Goal: Navigation & Orientation: Find specific page/section

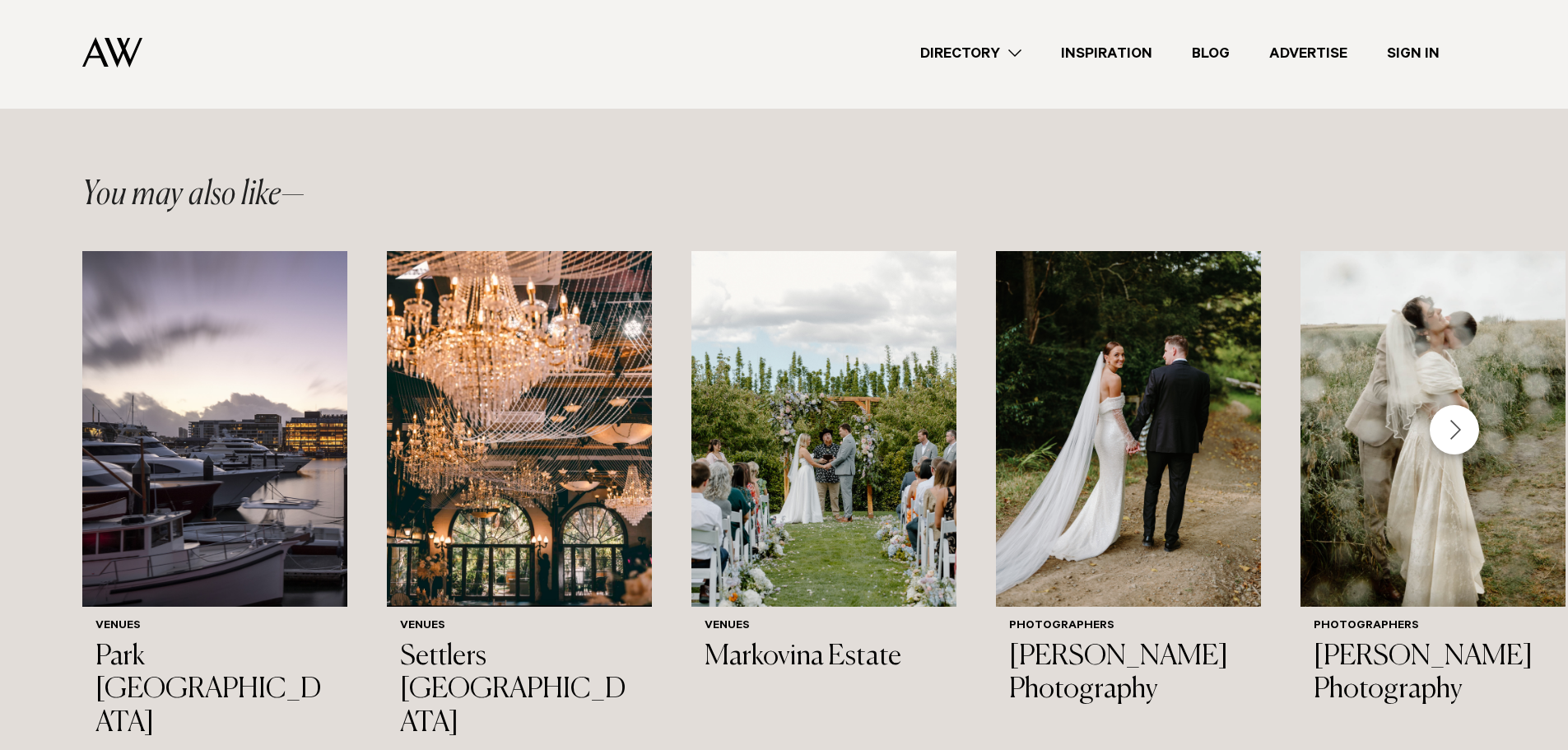
scroll to position [1894, 0]
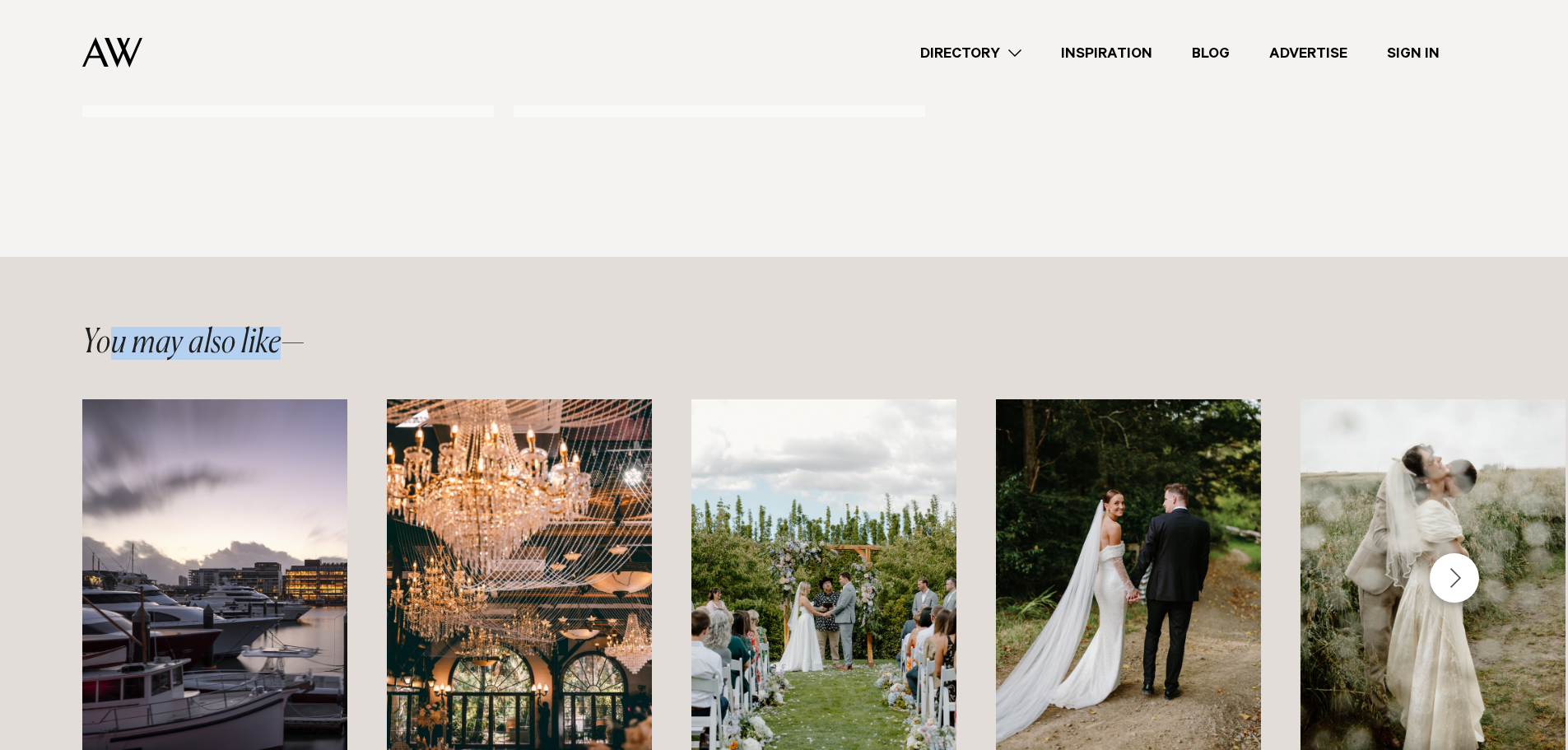
drag, startPoint x: 115, startPoint y: 343, endPoint x: 322, endPoint y: 389, distance: 212.0
click at [336, 341] on div "You may also like" at bounding box center [783, 342] width 1403 height 33
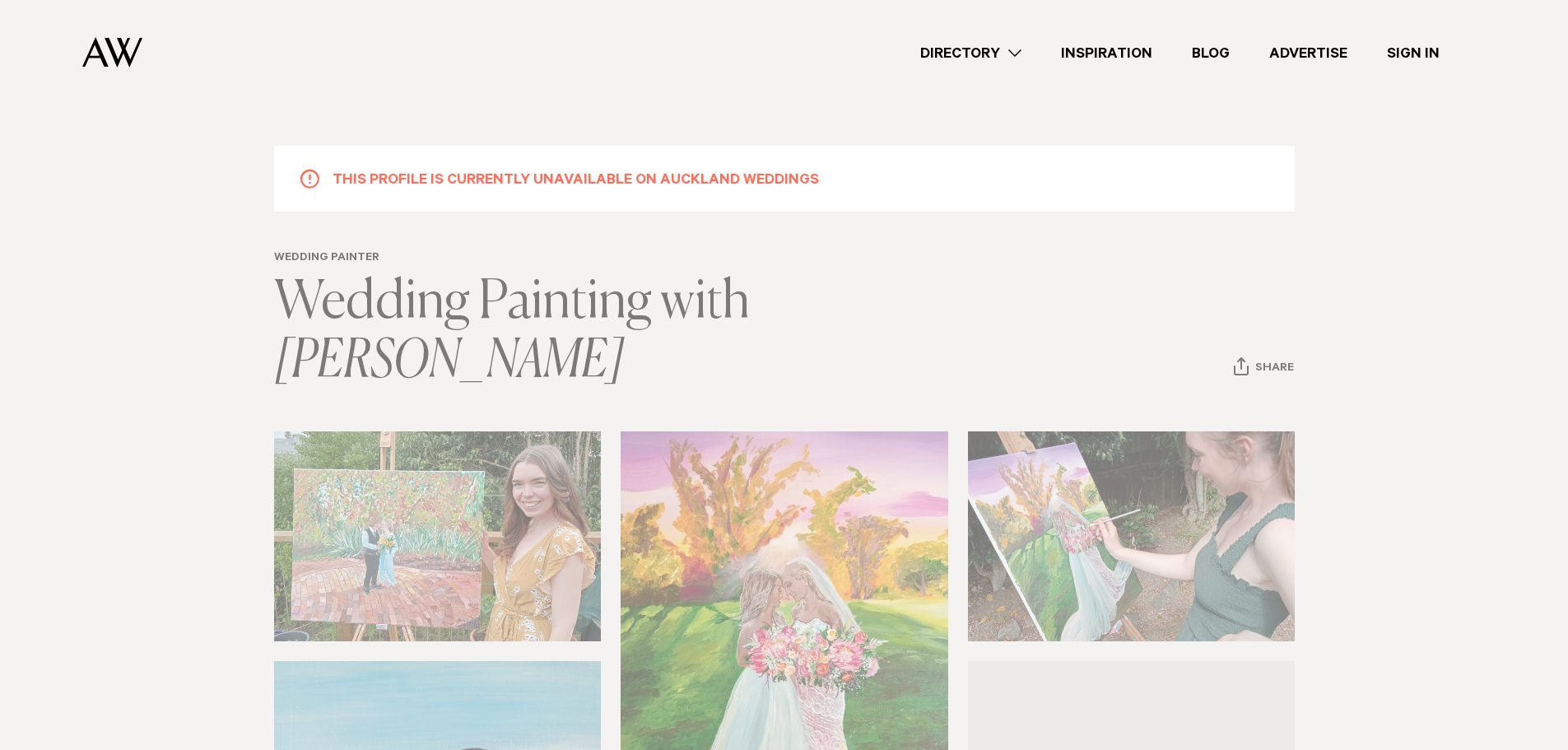
scroll to position [0, 0]
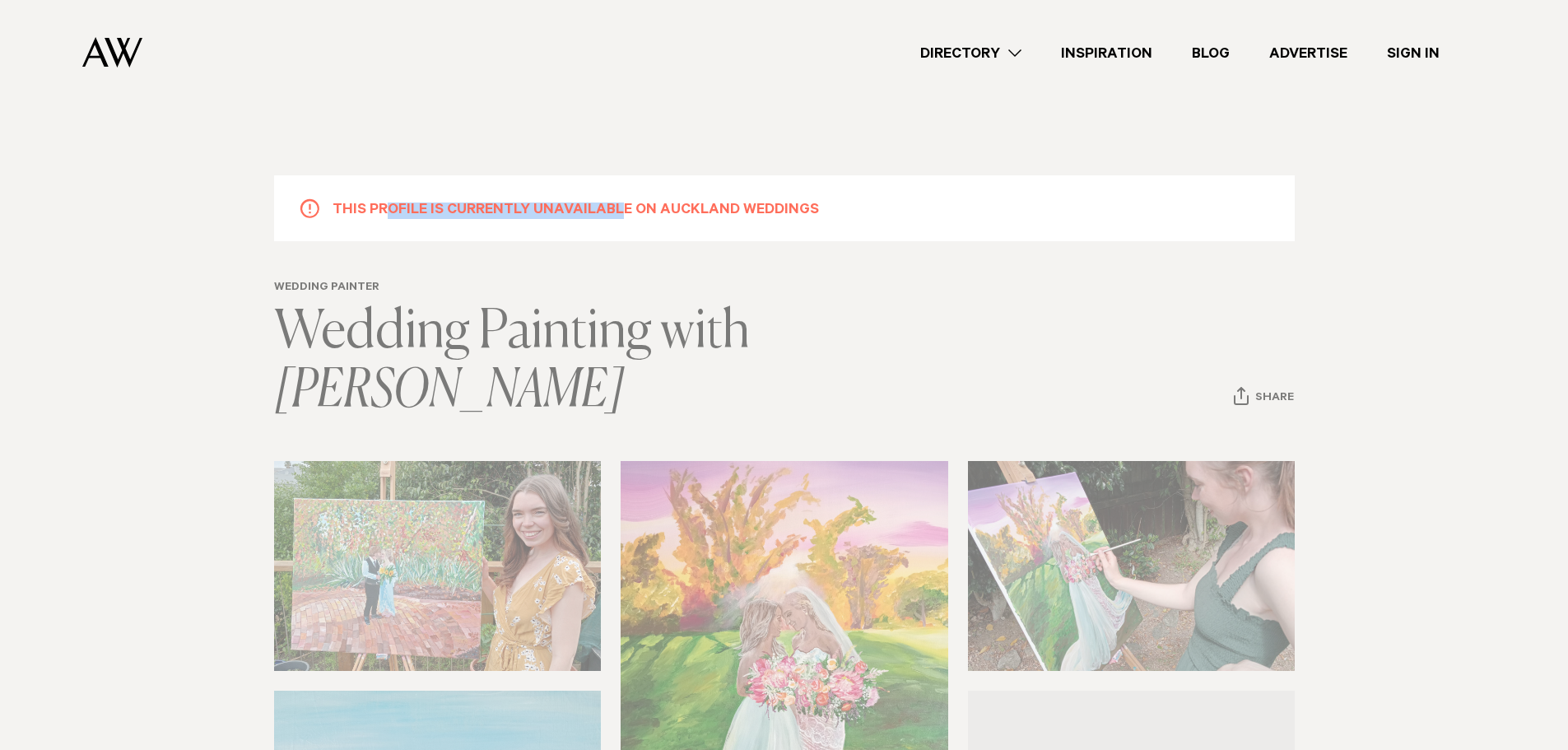
drag, startPoint x: 392, startPoint y: 201, endPoint x: 664, endPoint y: 218, distance: 272.5
click at [643, 217] on h5 "This profile is currently unavailable on Auckland Weddings" at bounding box center [576, 208] width 487 height 21
click at [726, 218] on h5 "This profile is currently unavailable on Auckland Weddings" at bounding box center [576, 208] width 487 height 21
drag, startPoint x: 795, startPoint y: 221, endPoint x: 666, endPoint y: 205, distance: 130.0
click at [533, 201] on div "This profile is currently unavailable on Auckland Weddings" at bounding box center [784, 208] width 1021 height 66
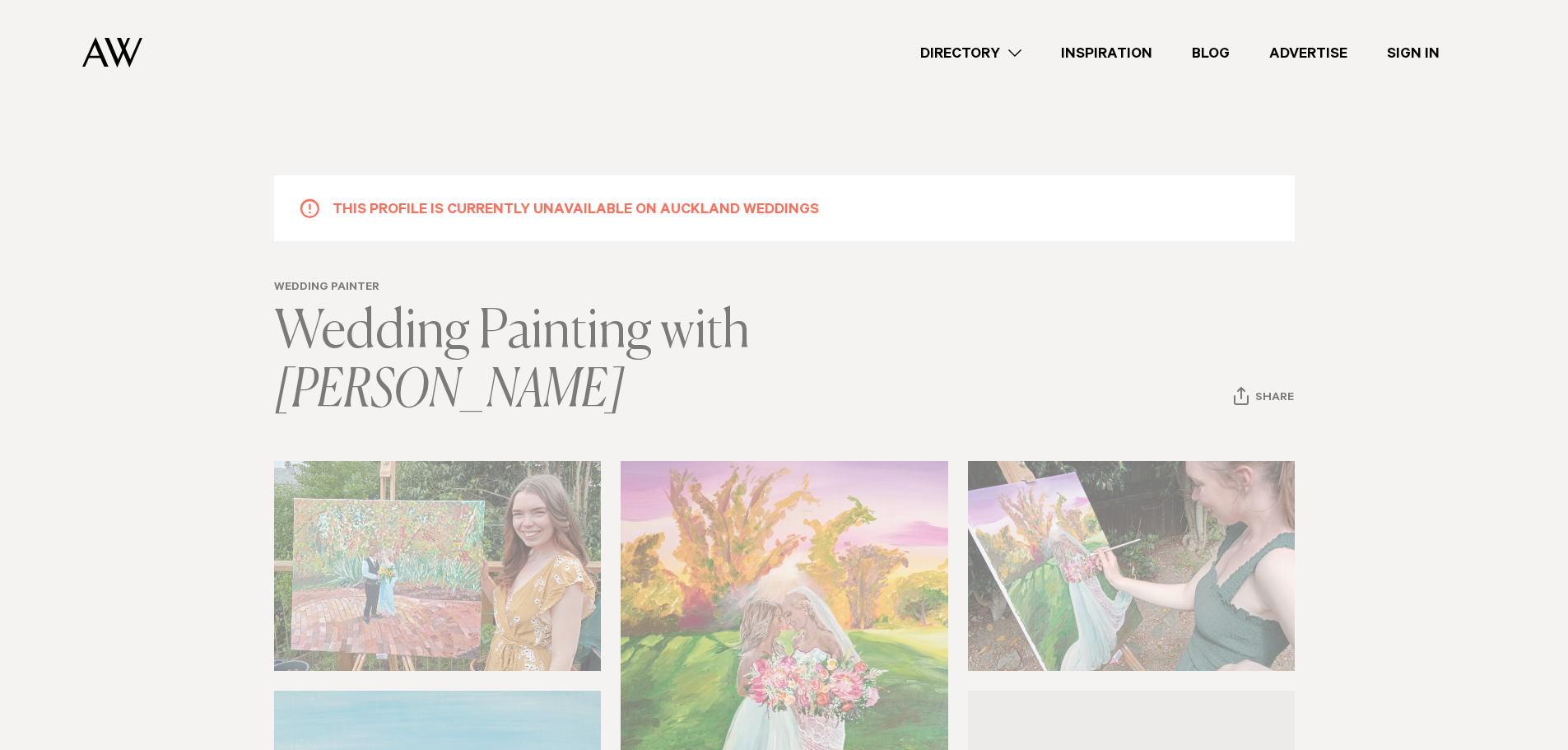
drag, startPoint x: 810, startPoint y: 214, endPoint x: 937, endPoint y: 173, distance: 133.5
click at [819, 214] on div "This profile is currently unavailable on Auckland Weddings" at bounding box center [784, 208] width 1021 height 66
click at [116, 58] on img at bounding box center [112, 52] width 60 height 31
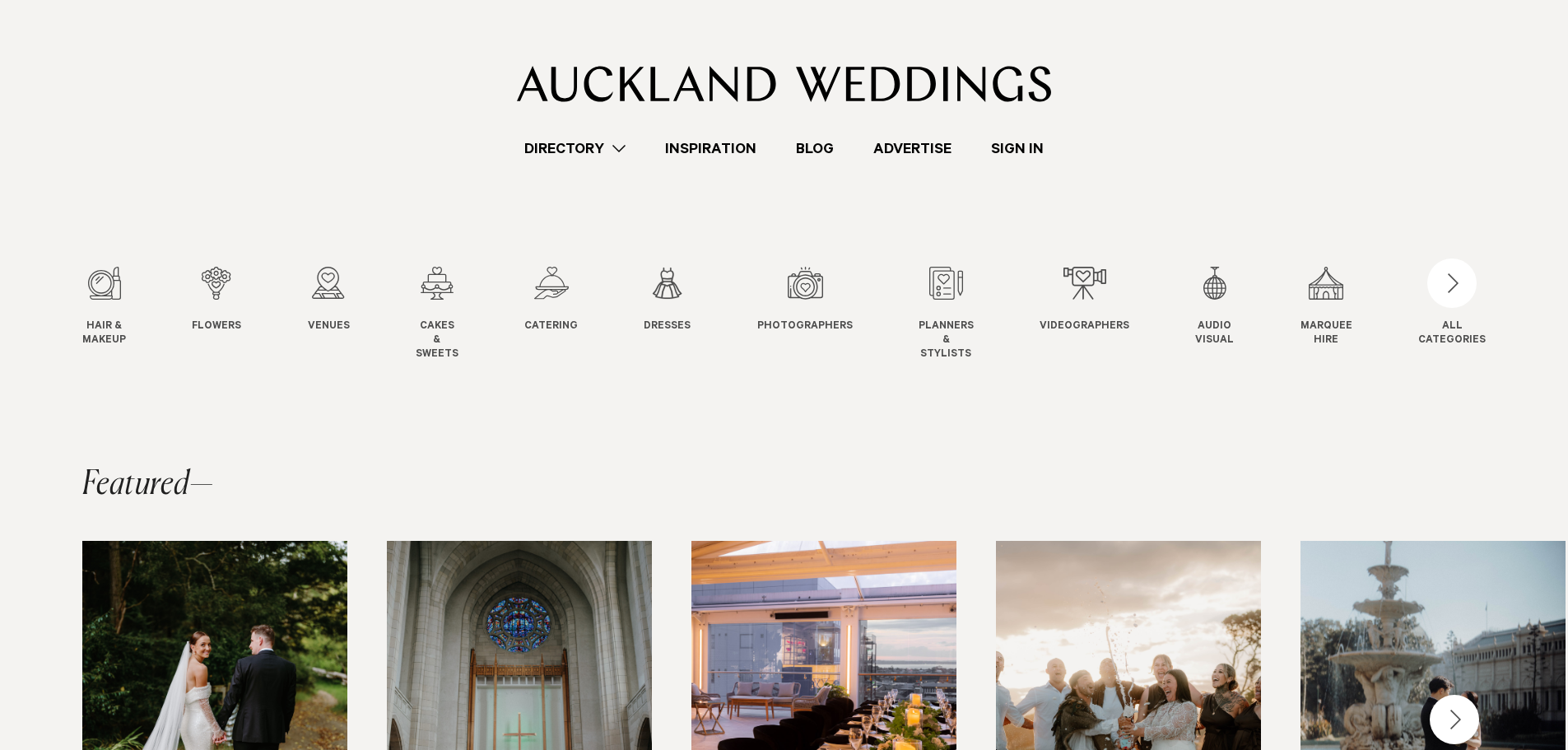
click at [571, 150] on link "Directory" at bounding box center [574, 148] width 141 height 22
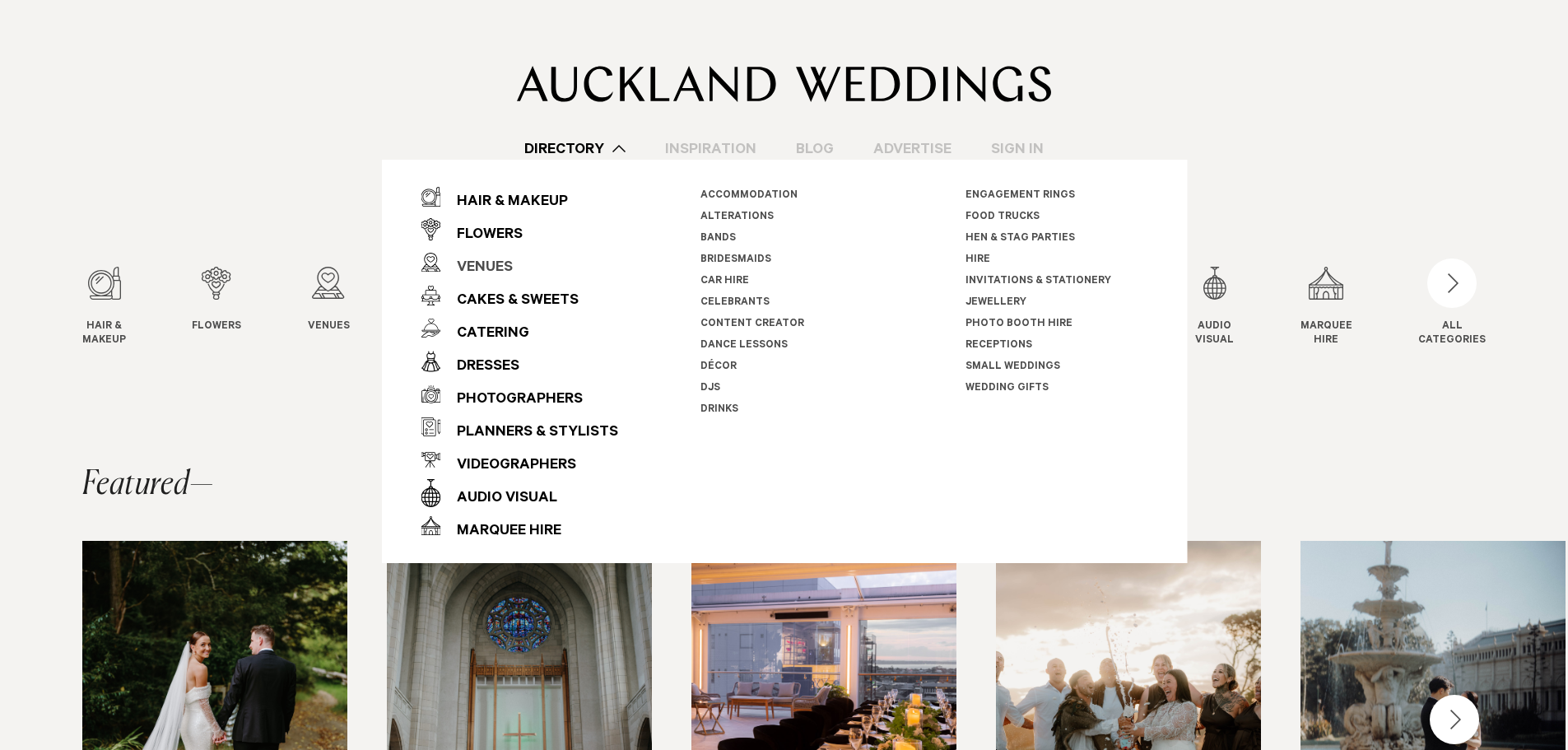
click at [523, 270] on link "Venues" at bounding box center [519, 262] width 198 height 33
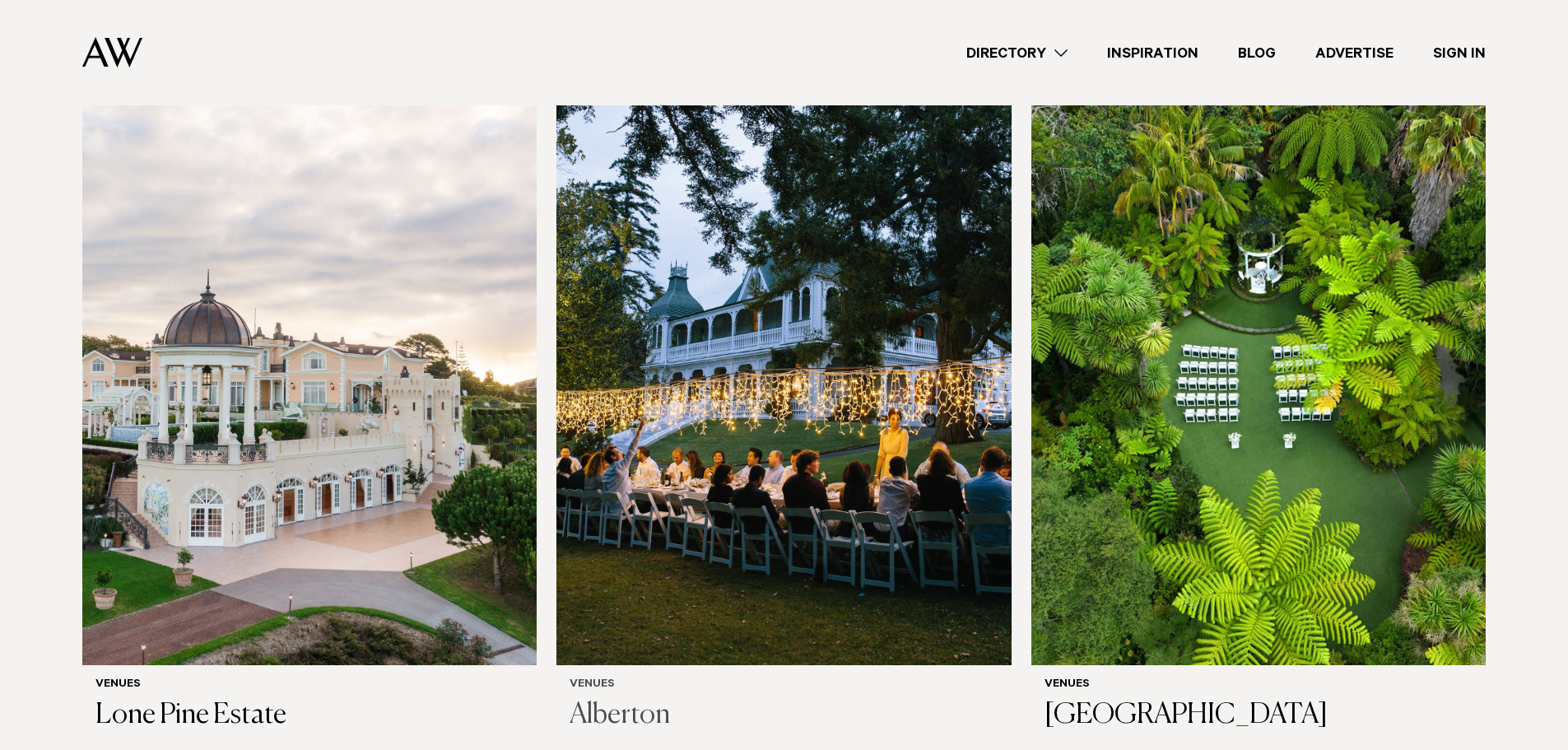
scroll to position [7386, 0]
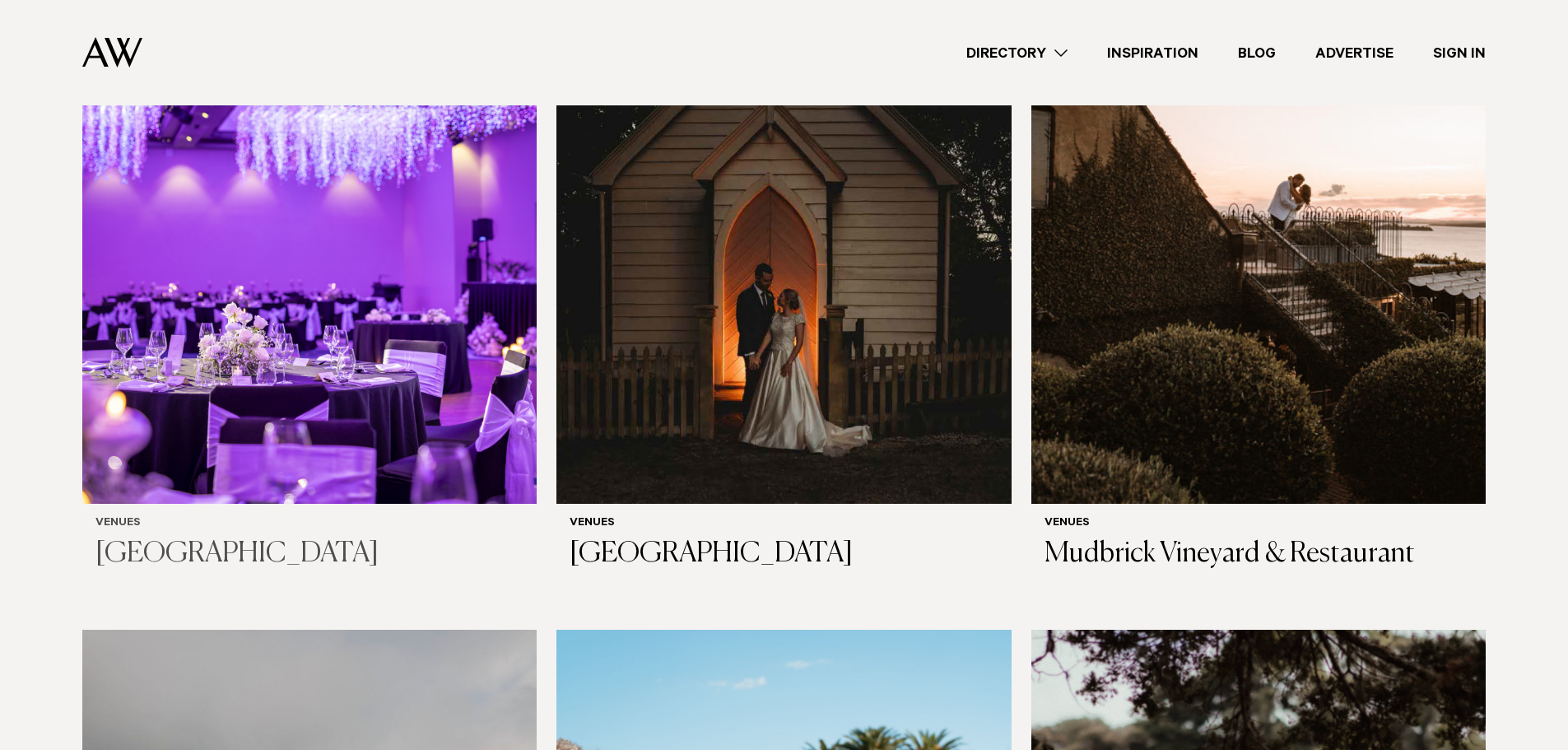
click at [378, 281] on img at bounding box center [309, 199] width 454 height 610
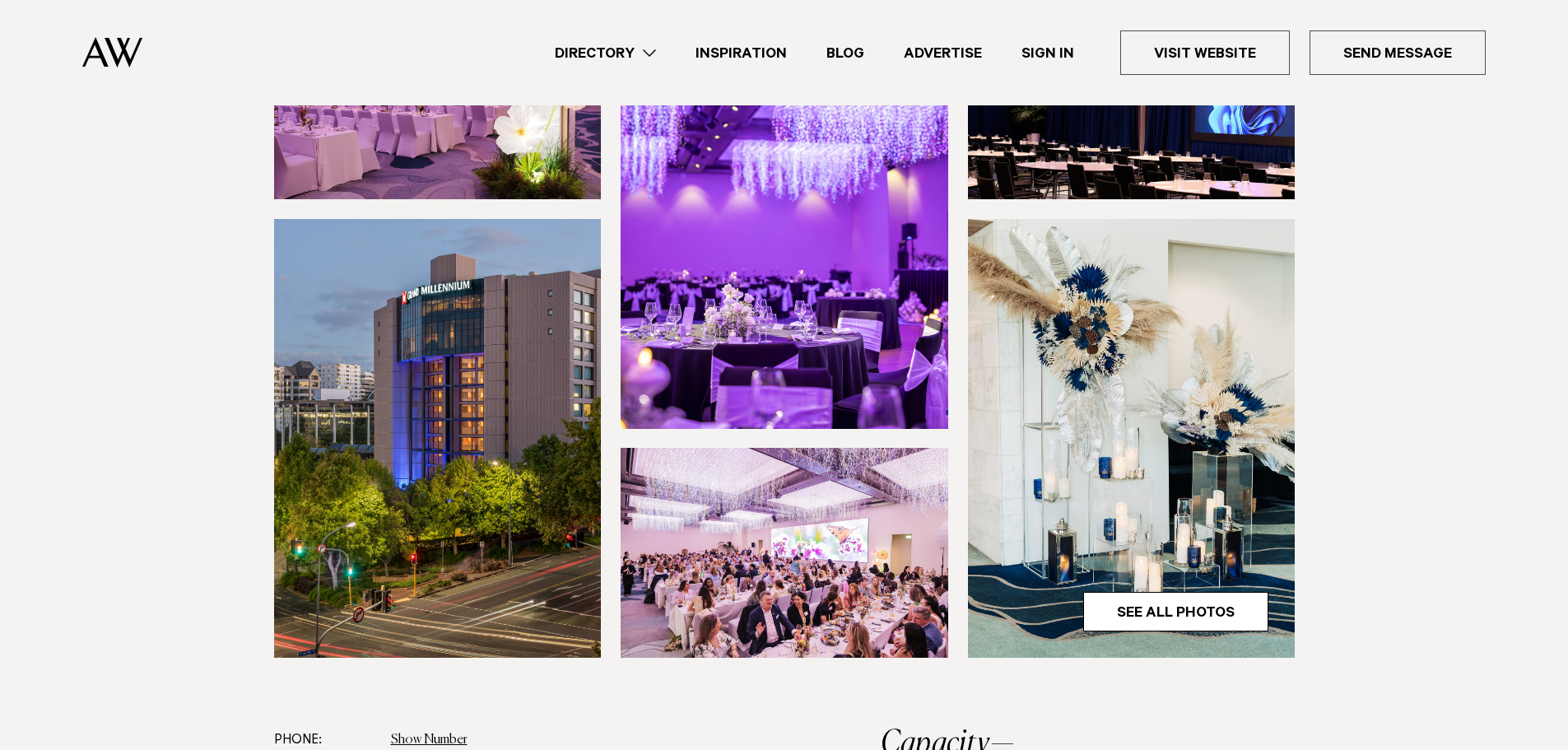
scroll to position [494, 0]
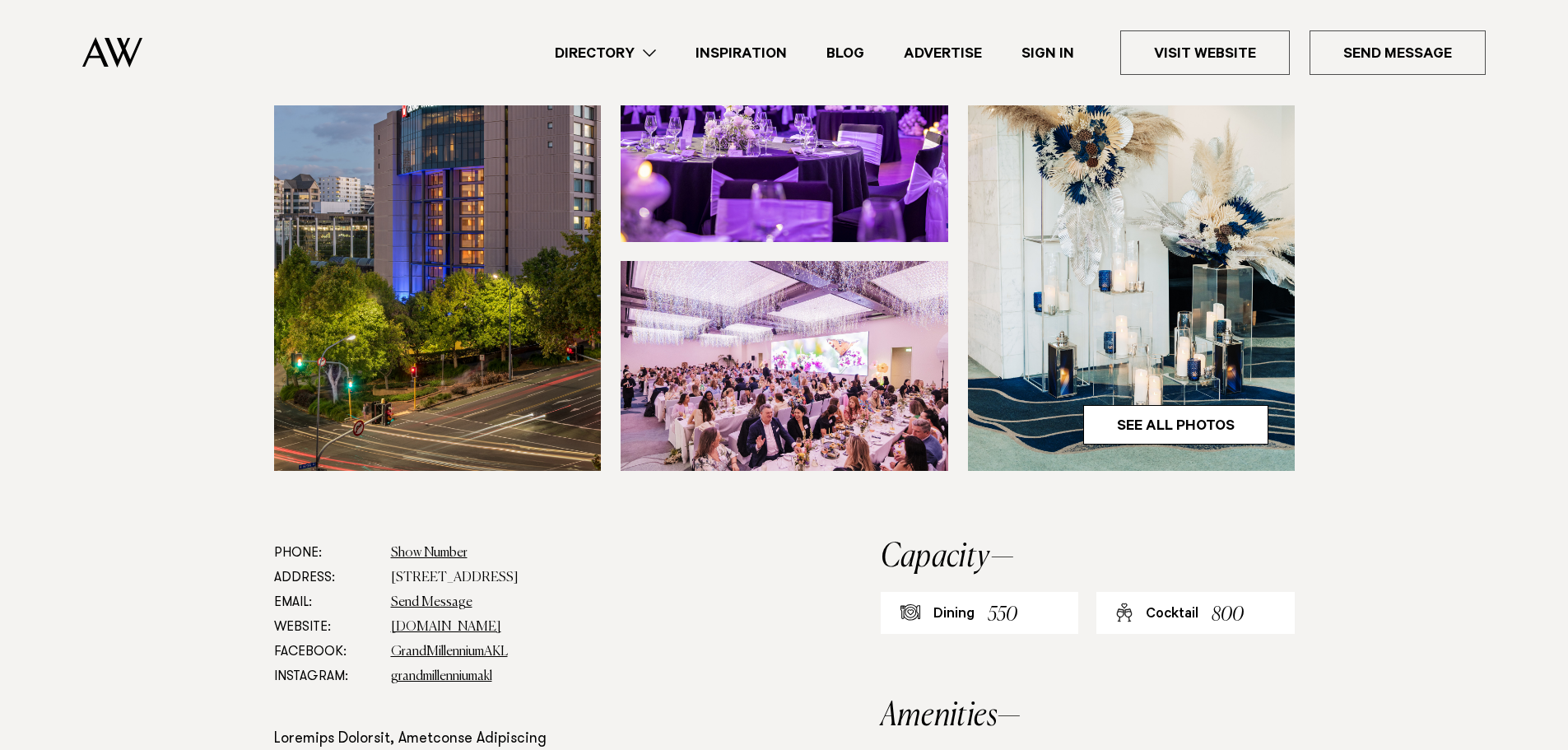
click at [769, 429] on img at bounding box center [784, 366] width 327 height 210
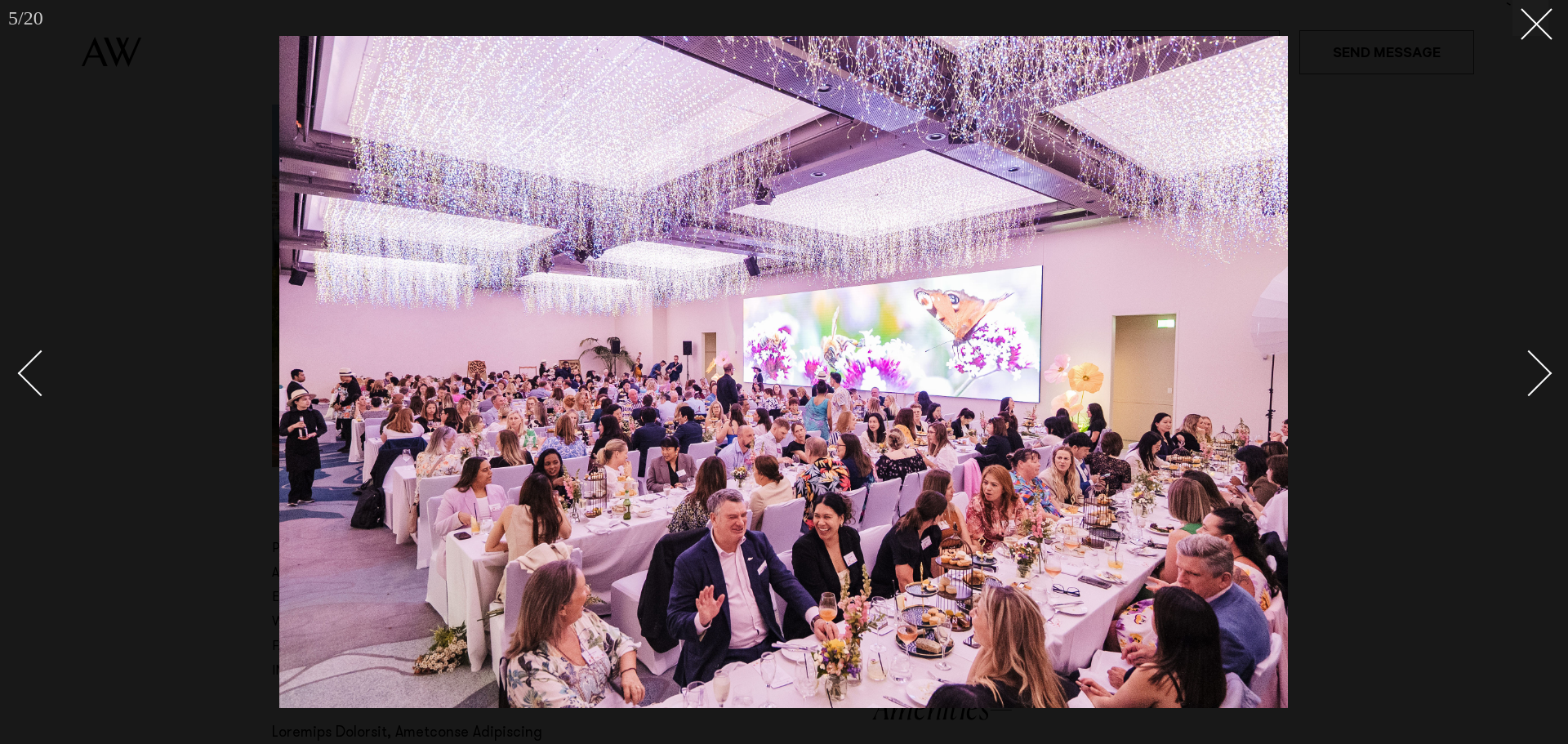
click at [1551, 25] on div at bounding box center [784, 372] width 1568 height 744
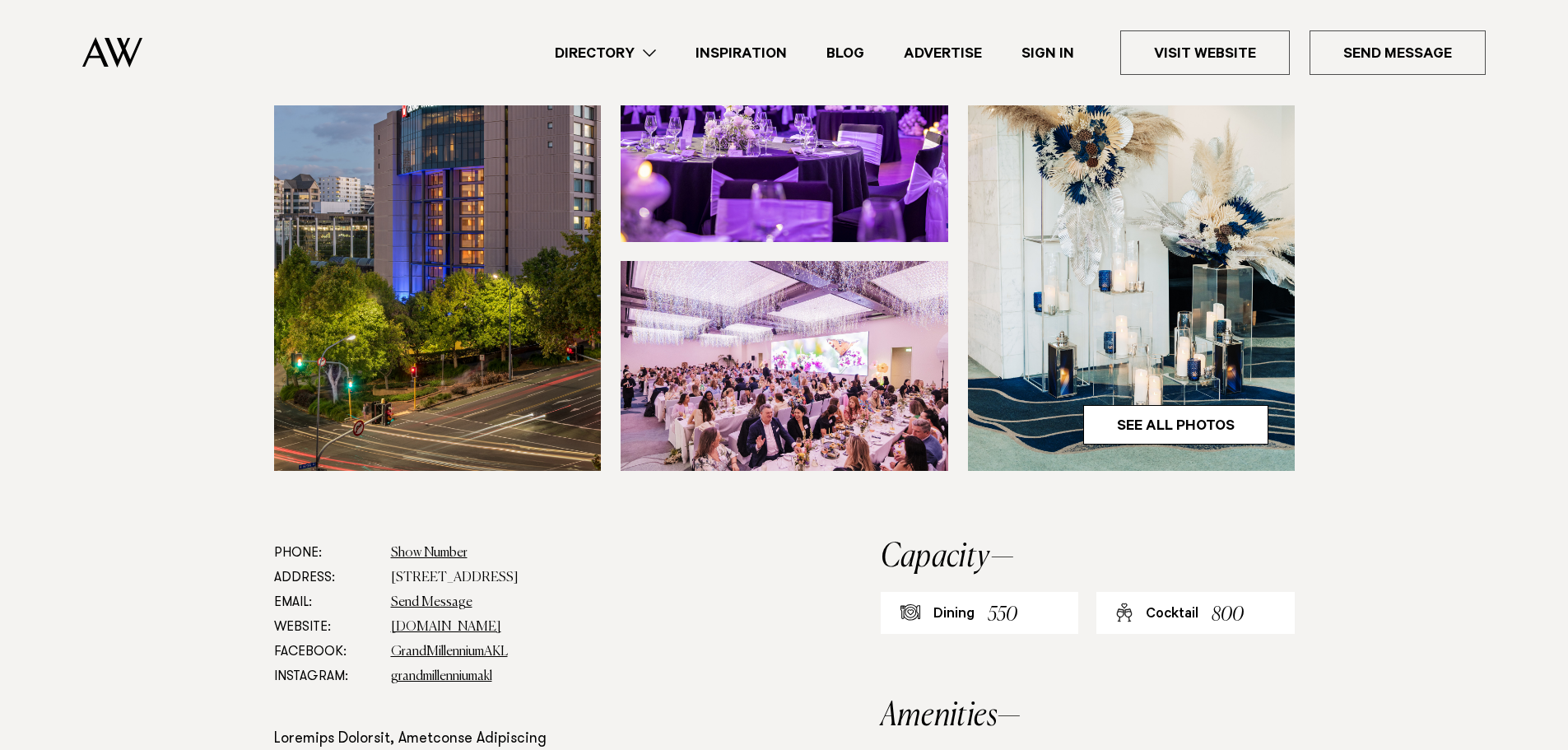
click at [1372, 323] on section at bounding box center [784, 172] width 1568 height 739
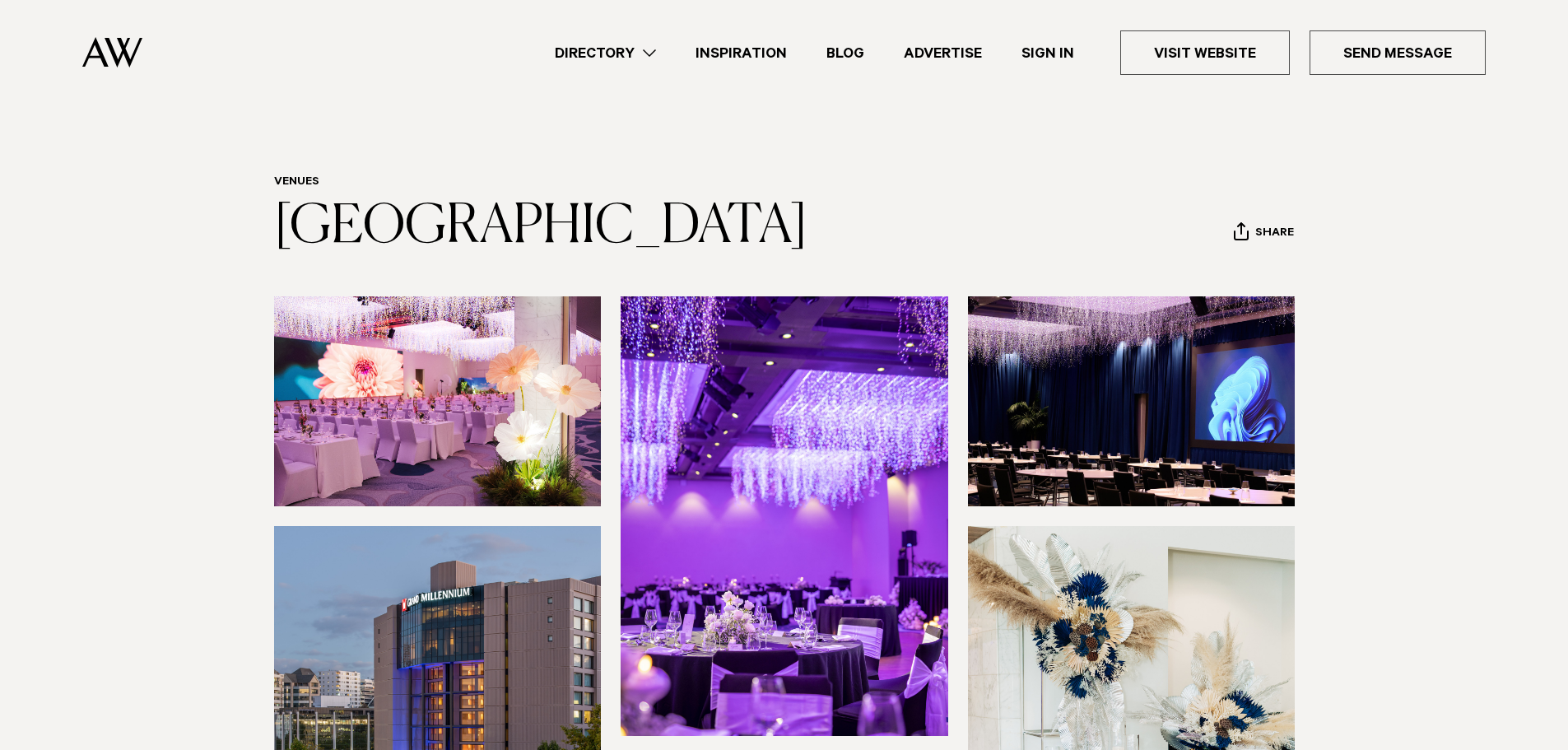
drag, startPoint x: 902, startPoint y: 240, endPoint x: 972, endPoint y: 61, distance: 192.2
click at [902, 237] on header "Venues [GEOGRAPHIC_DATA] Share Copy Link Email twitter facebook" at bounding box center [784, 215] width 1021 height 81
